Goal: Check status: Check status

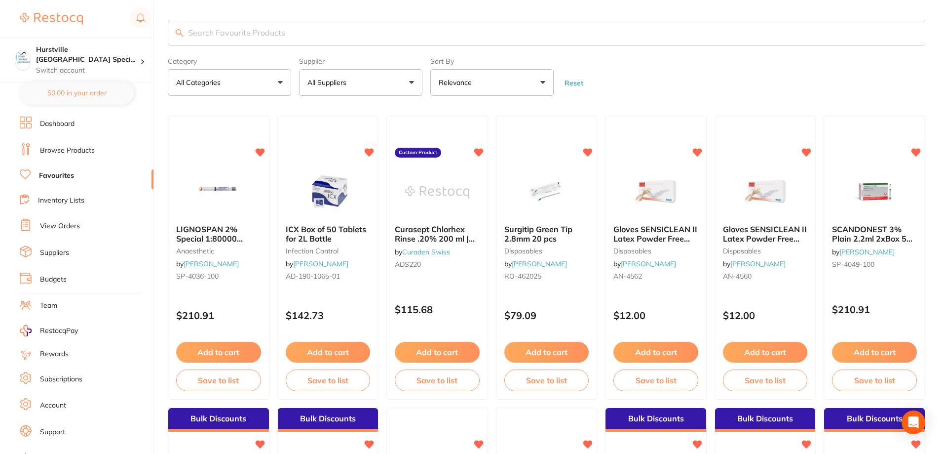
click at [80, 228] on li "View Orders" at bounding box center [87, 226] width 134 height 15
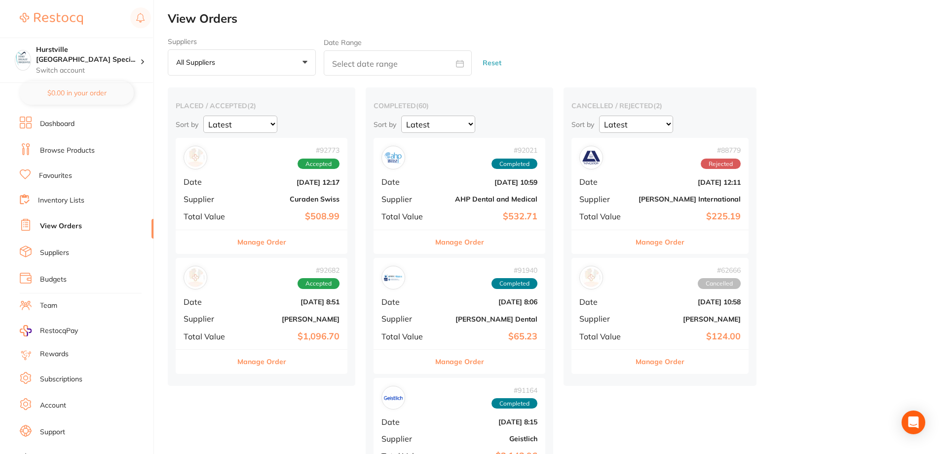
click at [254, 361] on button "Manage Order" at bounding box center [261, 362] width 49 height 24
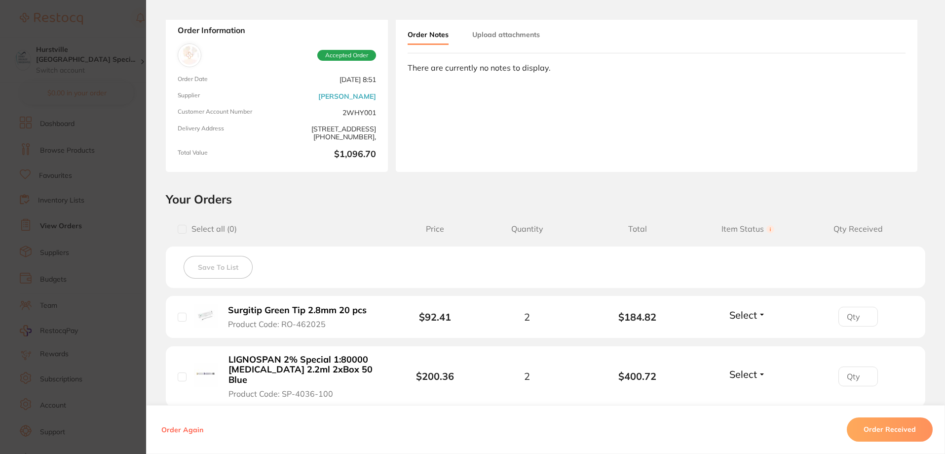
scroll to position [148, 0]
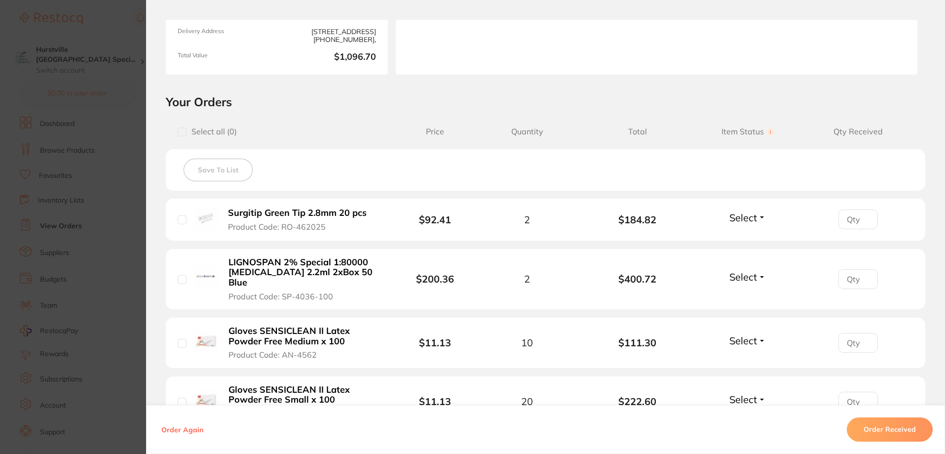
click at [187, 221] on div "Surgitip Green Tip 2.8mm 20 pcs Product Code: RO-462025" at bounding box center [285, 219] width 215 height 26
click at [184, 222] on div "Surgitip Green Tip 2.8mm 20 pcs Product Code: RO-462025" at bounding box center [285, 219] width 215 height 26
click at [183, 221] on input "checkbox" at bounding box center [182, 219] width 9 height 9
checkbox input "true"
click at [181, 275] on input "checkbox" at bounding box center [182, 279] width 9 height 9
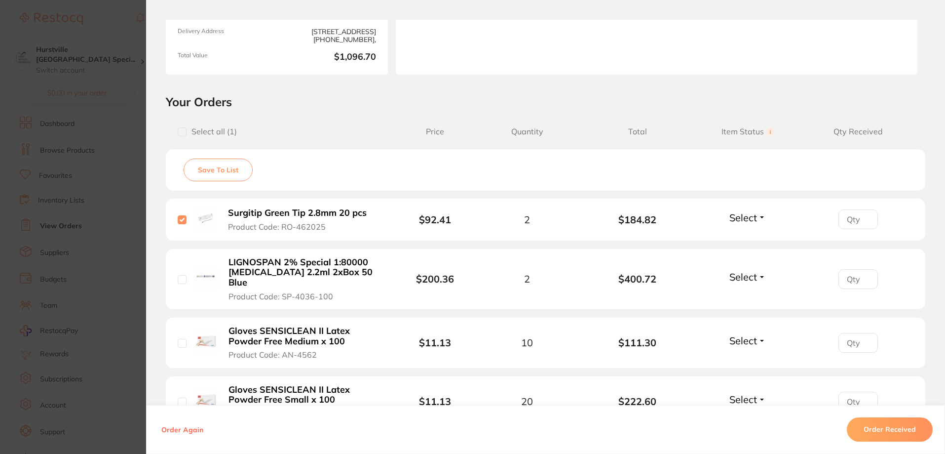
checkbox input "true"
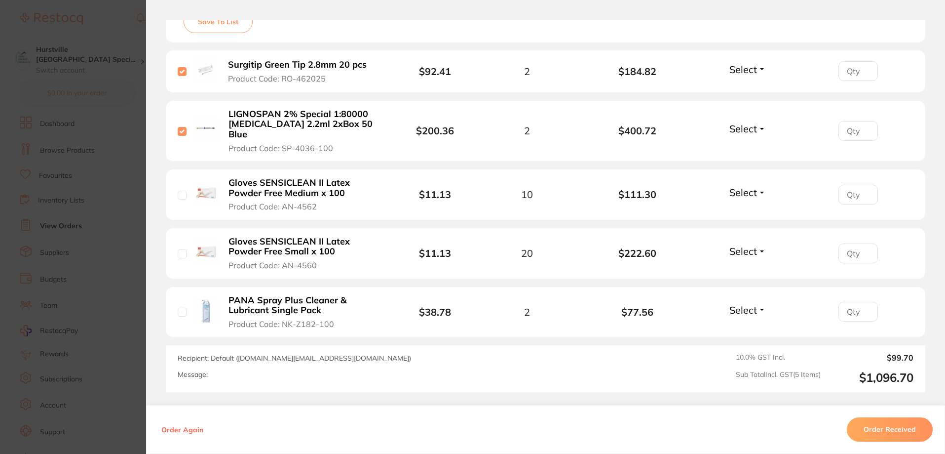
click at [182, 191] on input "checkbox" at bounding box center [182, 195] width 9 height 9
checkbox input "true"
click at [180, 249] on input "checkbox" at bounding box center [182, 253] width 9 height 9
checkbox input "true"
click at [178, 308] on div "PANA Spray Plus Cleaner & Lubricant Single Pack Product Code: NK-Z182-100" at bounding box center [288, 312] width 221 height 35
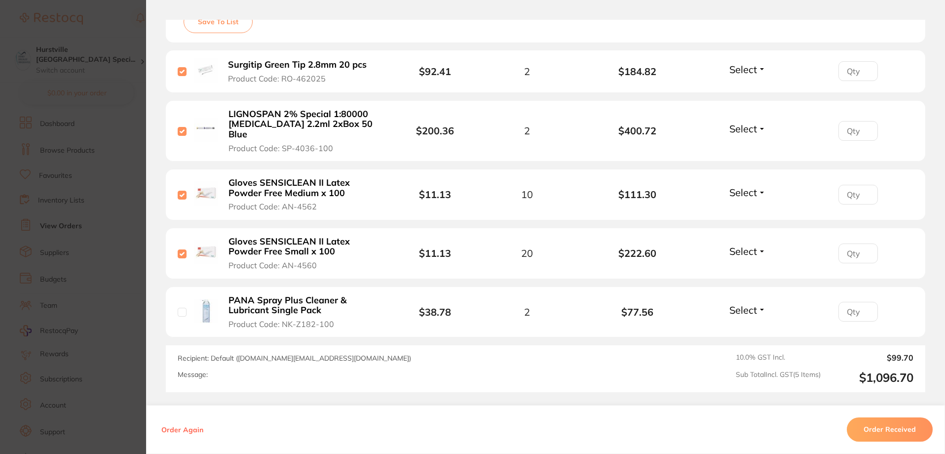
click at [178, 308] on input "checkbox" at bounding box center [182, 312] width 9 height 9
checkbox input "false"
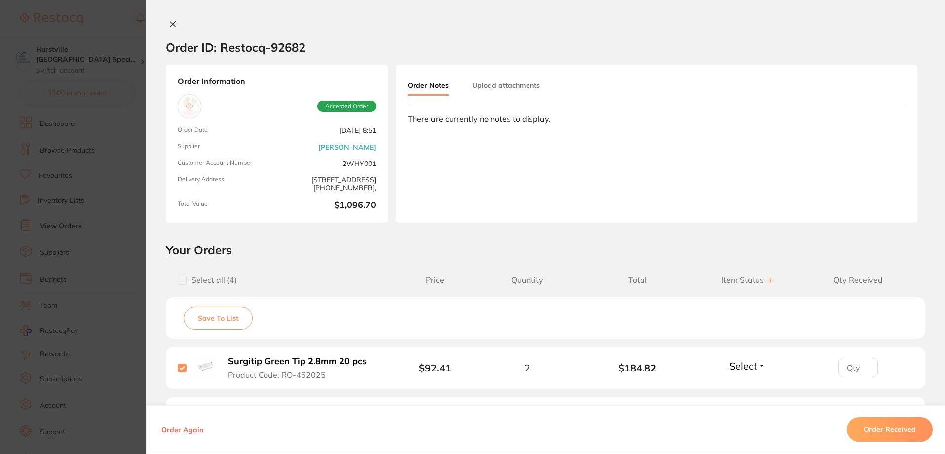
scroll to position [247, 0]
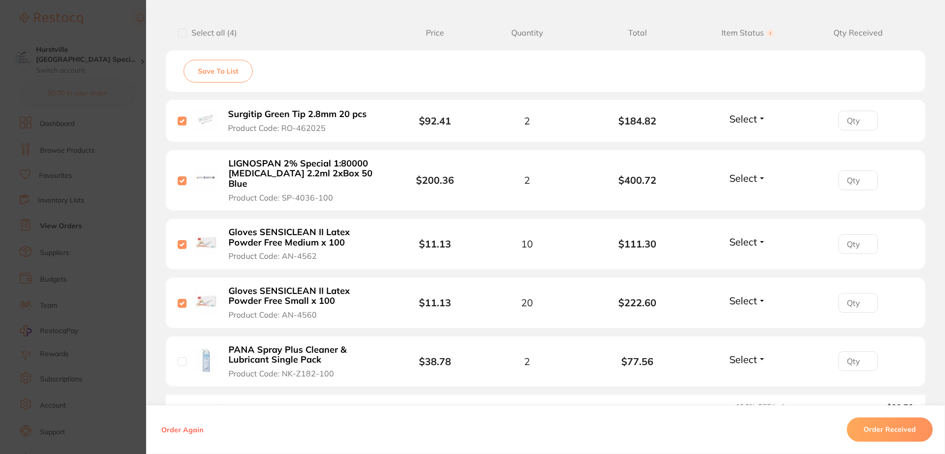
click at [893, 426] on button "Order Received" at bounding box center [890, 430] width 86 height 24
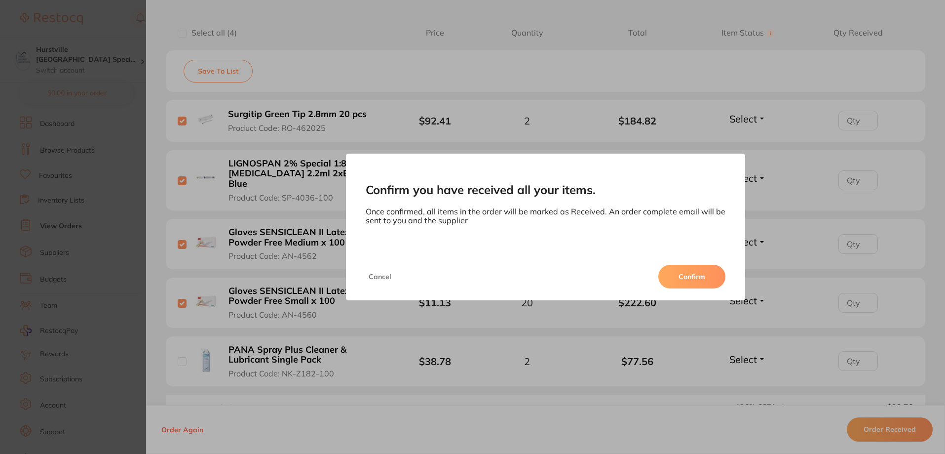
click at [841, 67] on div "Confirm you have received all your items. Once confirmed, all items in the orde…" at bounding box center [545, 227] width 799 height 454
click at [382, 278] on button "Cancel" at bounding box center [380, 277] width 29 height 24
